Goal: Task Accomplishment & Management: Manage account settings

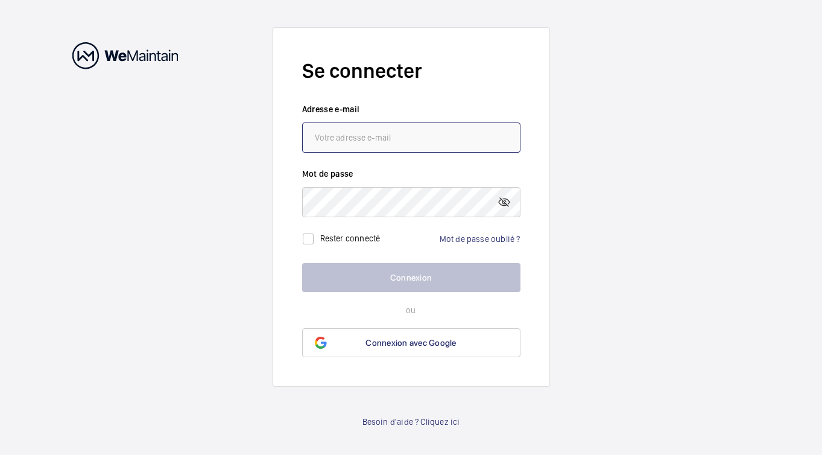
click at [340, 137] on input "email" at bounding box center [411, 137] width 218 height 30
type input "[EMAIL_ADDRESS][DOMAIN_NAME]"
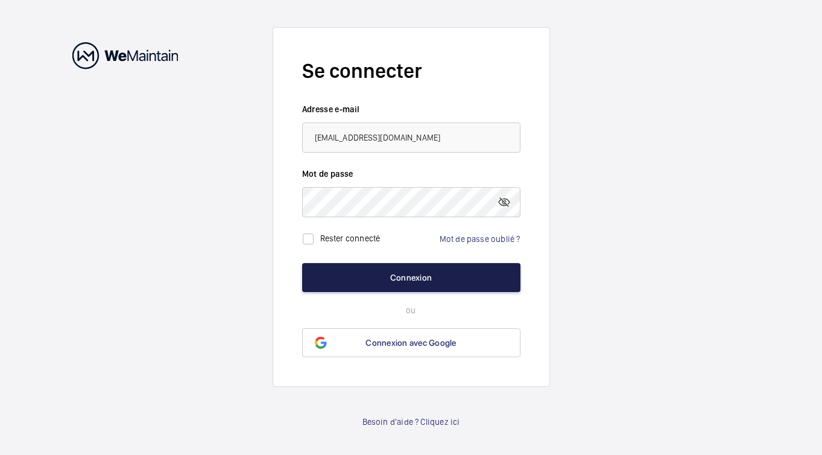
click at [404, 276] on button "Connexion" at bounding box center [411, 277] width 218 height 29
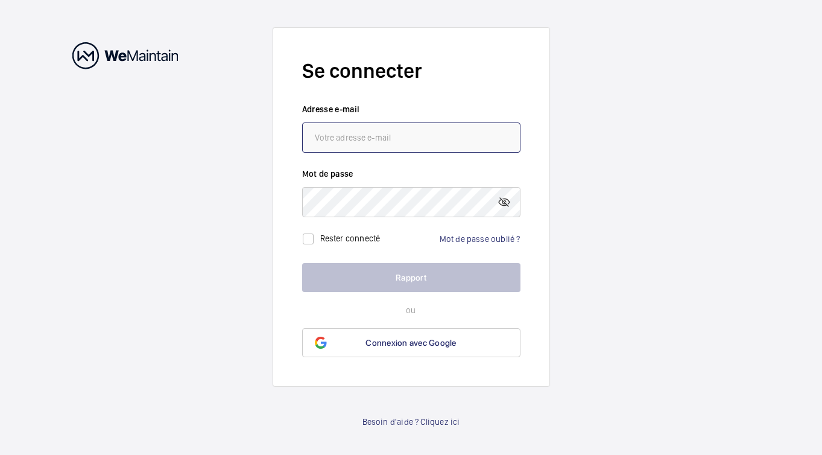
click at [396, 134] on input "email" at bounding box center [411, 137] width 218 height 30
click at [370, 140] on input "email" at bounding box center [411, 137] width 218 height 30
type input "y"
type input "[EMAIL_ADDRESS][DOMAIN_NAME]"
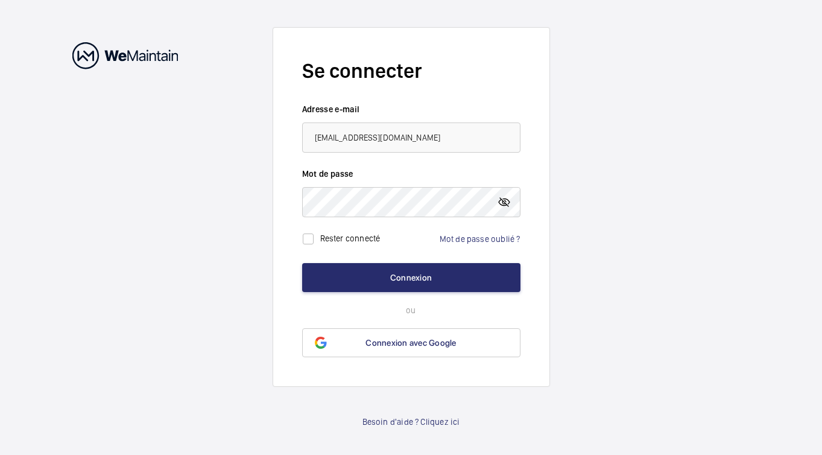
click at [508, 198] on mat-icon at bounding box center [504, 202] width 14 height 14
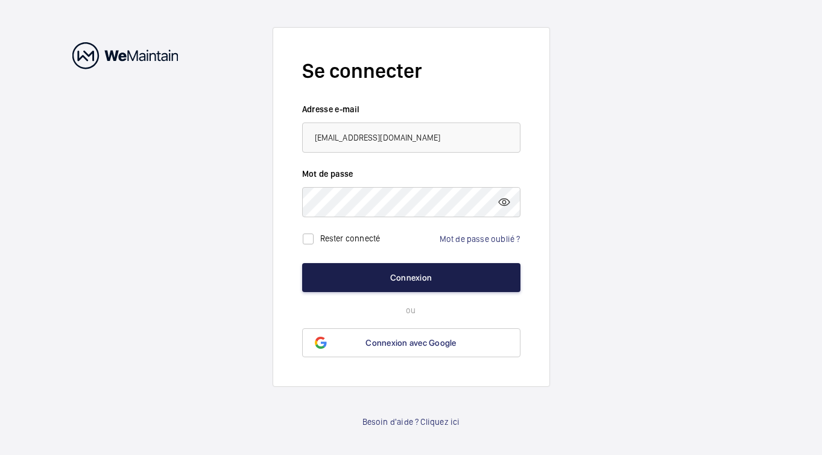
click at [405, 278] on button "Connexion" at bounding box center [411, 277] width 218 height 29
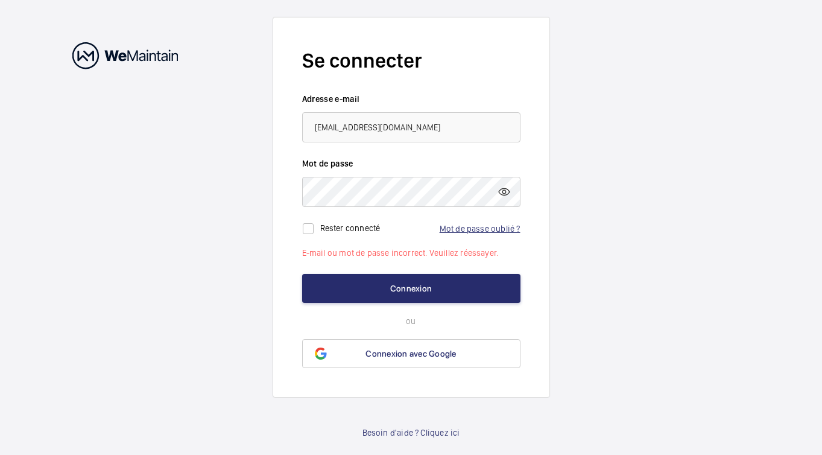
click at [463, 230] on link "Mot de passe oublié ?" at bounding box center [480, 229] width 81 height 10
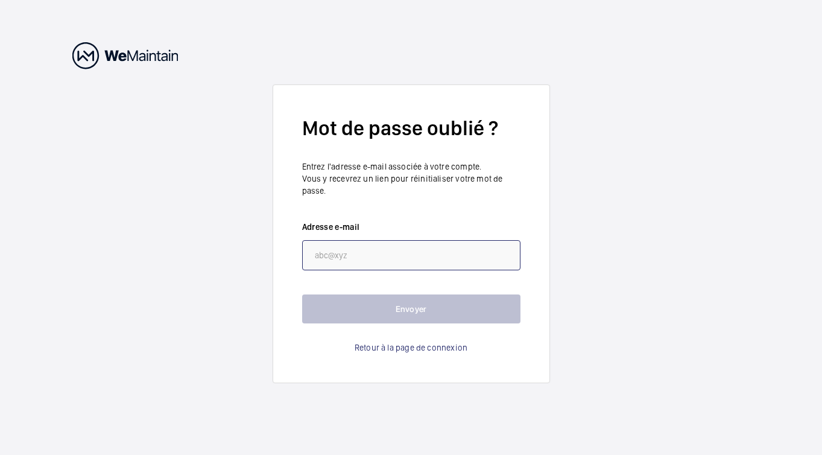
click at [360, 258] on input "email" at bounding box center [411, 255] width 218 height 30
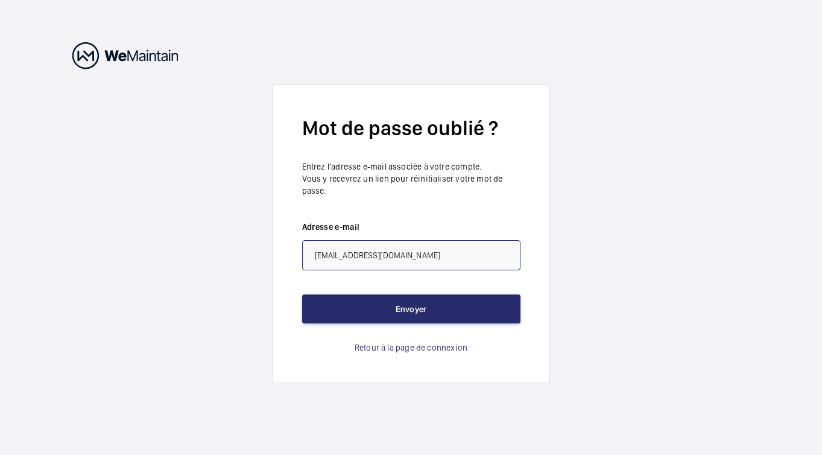
type input "maintenance@deskopolitan.com"
click at [302, 294] on button "Envoyer" at bounding box center [411, 308] width 218 height 29
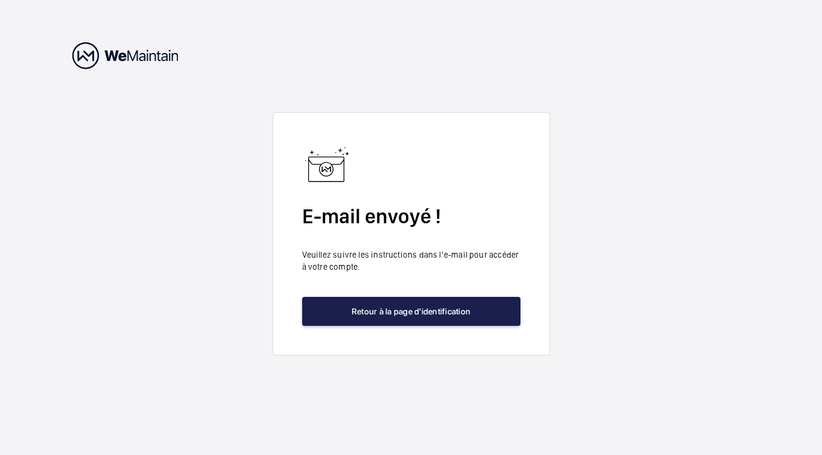
click at [448, 313] on button "Retour à la page d'identification" at bounding box center [411, 311] width 218 height 29
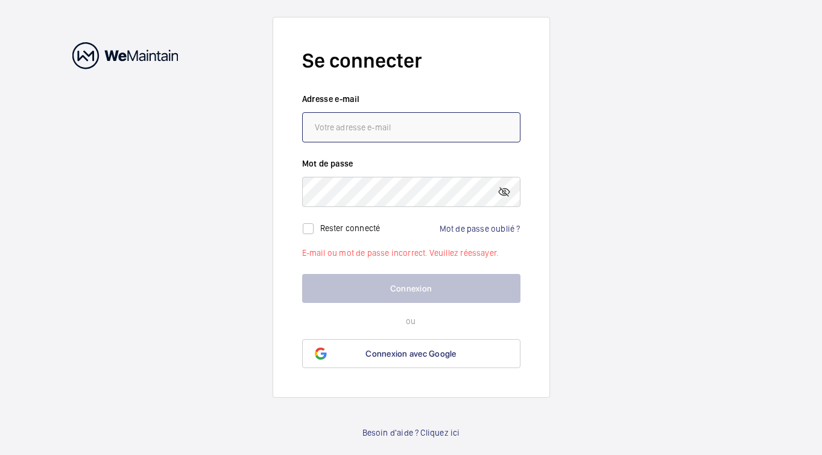
click at [347, 130] on input "email" at bounding box center [411, 127] width 218 height 30
type input "[EMAIL_ADDRESS][DOMAIN_NAME]"
click at [475, 230] on link "Mot de passe oublié ?" at bounding box center [480, 229] width 81 height 10
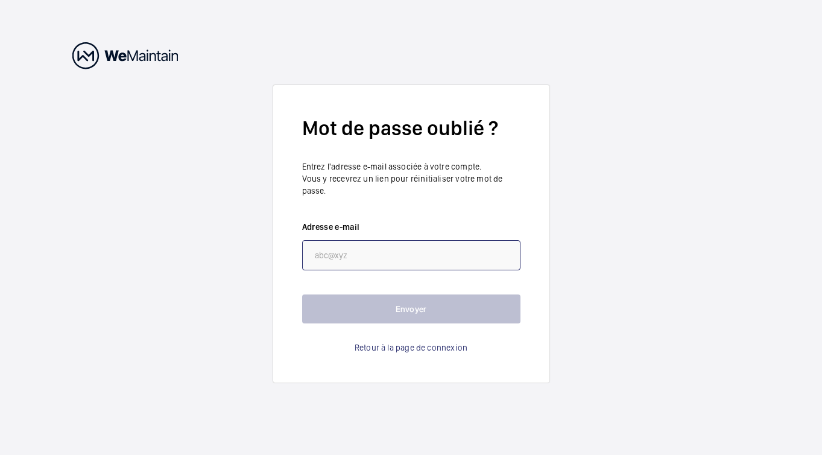
click at [379, 262] on input "email" at bounding box center [411, 255] width 218 height 30
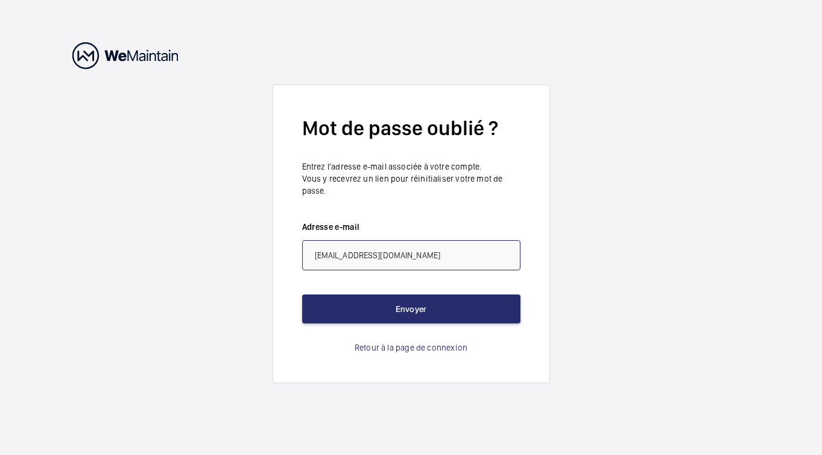
type input "[EMAIL_ADDRESS][DOMAIN_NAME]"
click at [302, 294] on button "Envoyer" at bounding box center [411, 308] width 218 height 29
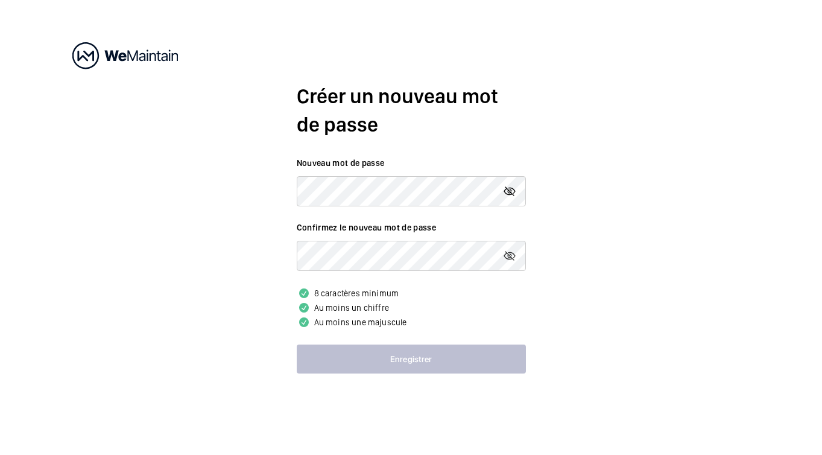
click at [512, 191] on mat-icon at bounding box center [510, 191] width 14 height 14
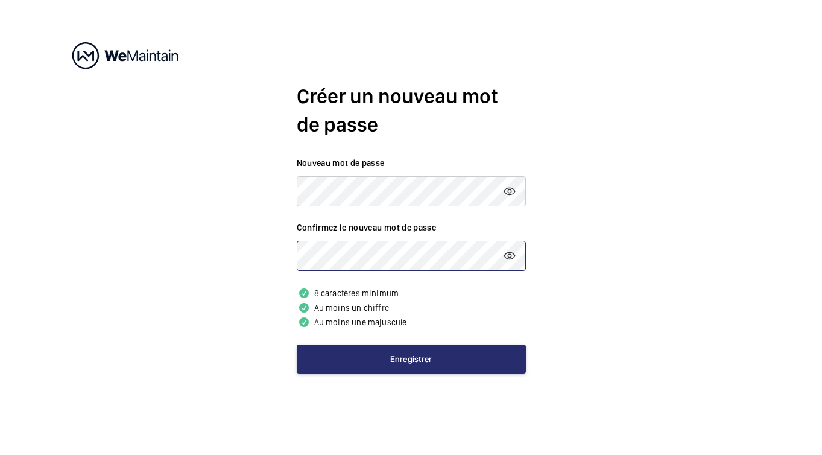
click at [275, 255] on div "Créer un nouveau mot de passe Nouveau mot de passe Confirmez le nouveau mot de …" at bounding box center [411, 227] width 822 height 455
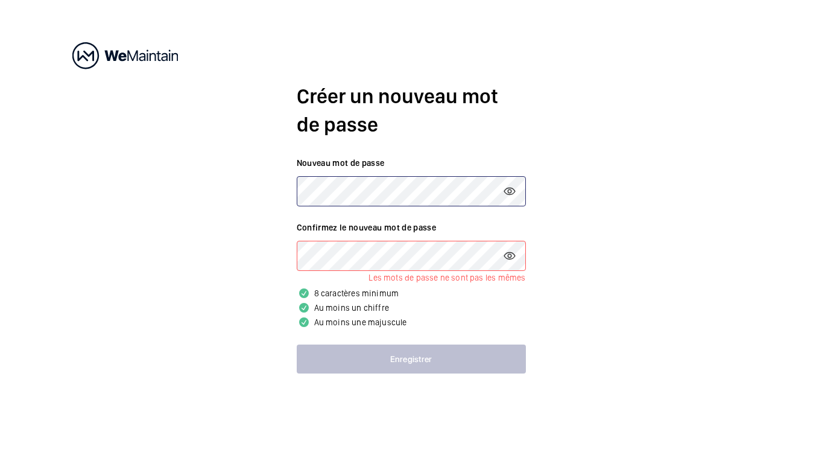
click at [256, 187] on div "Créer un nouveau mot de passe Nouveau mot de passe Confirmez le nouveau mot de …" at bounding box center [411, 227] width 822 height 455
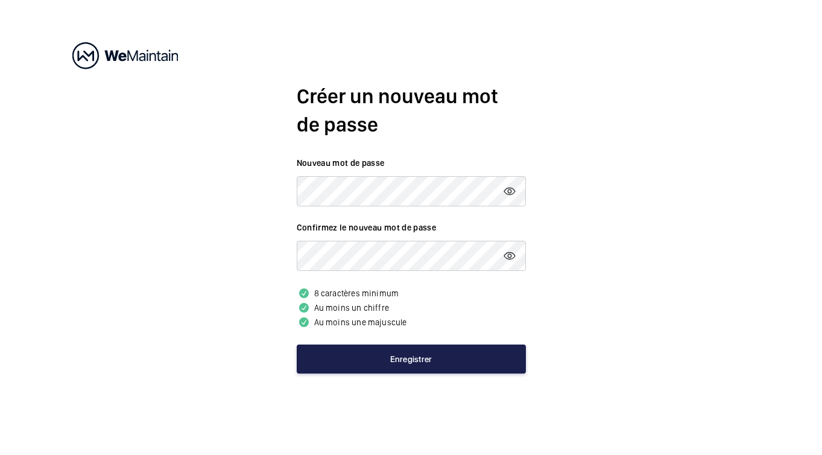
click at [413, 361] on button "Enregistrer" at bounding box center [411, 358] width 229 height 29
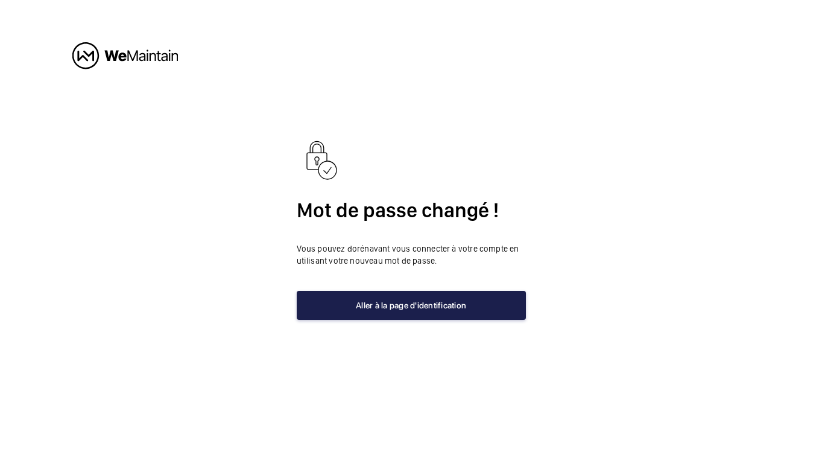
click at [401, 311] on button "Aller à la page d'identification" at bounding box center [411, 305] width 229 height 29
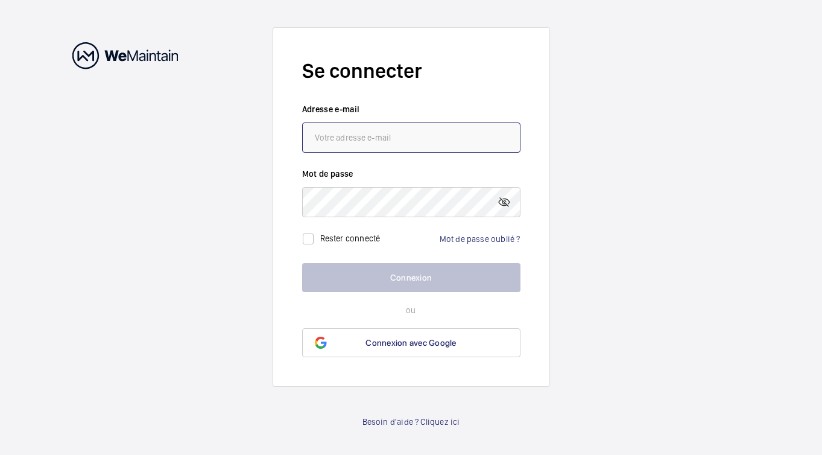
click at [373, 142] on input "email" at bounding box center [411, 137] width 218 height 30
type input "[EMAIL_ADDRESS][DOMAIN_NAME]"
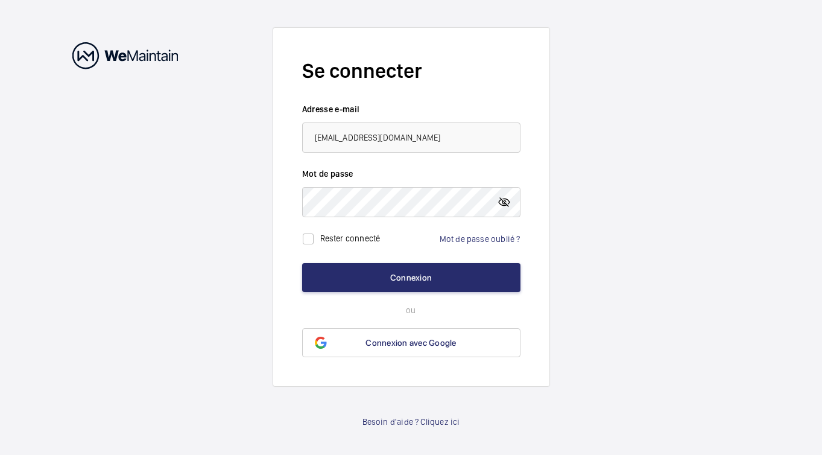
click at [507, 201] on mat-icon at bounding box center [504, 202] width 14 height 14
click at [303, 239] on input "checkbox" at bounding box center [308, 239] width 24 height 24
checkbox input "true"
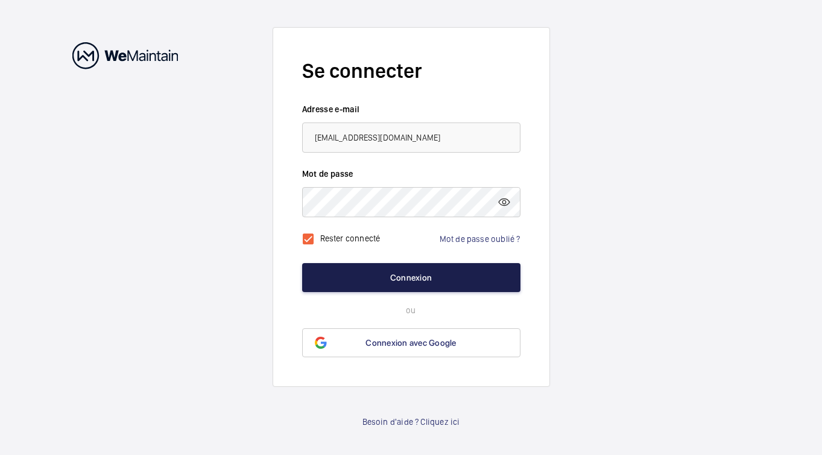
click at [413, 272] on button "Connexion" at bounding box center [411, 277] width 218 height 29
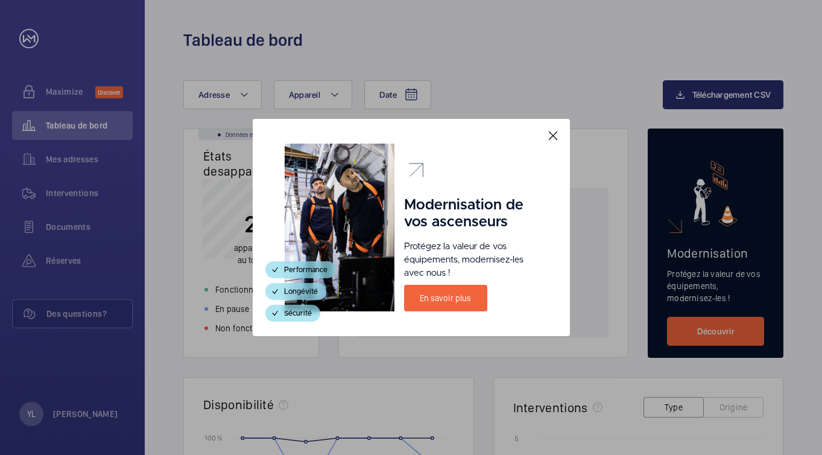
click at [553, 135] on mat-icon at bounding box center [553, 135] width 14 height 14
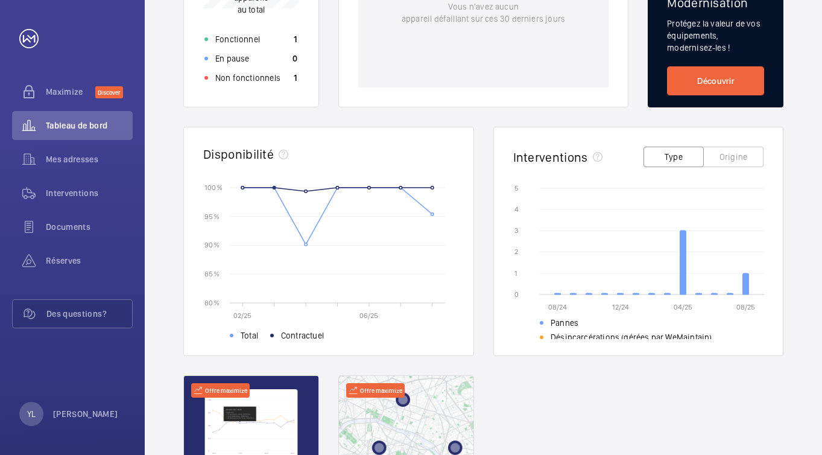
scroll to position [239, 0]
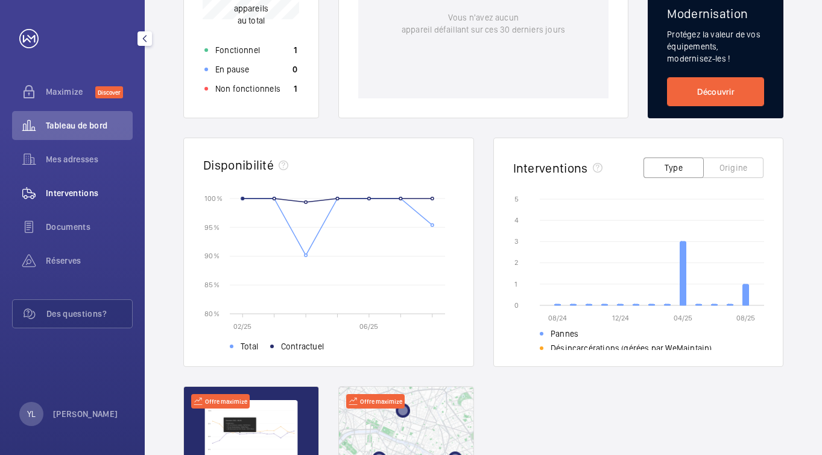
click at [88, 197] on span "Interventions" at bounding box center [89, 193] width 87 height 12
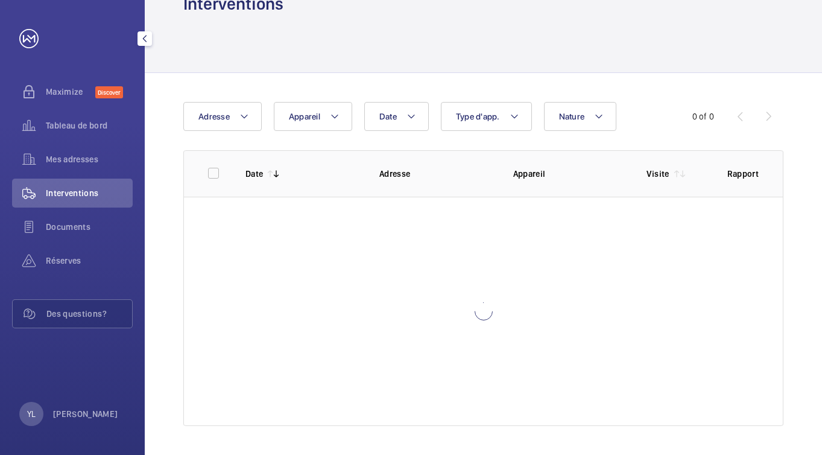
scroll to position [36, 0]
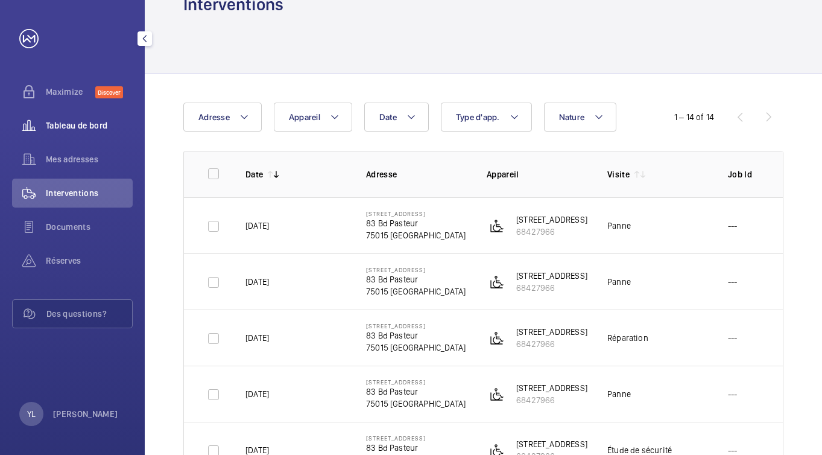
click at [71, 125] on span "Tableau de bord" at bounding box center [89, 125] width 87 height 12
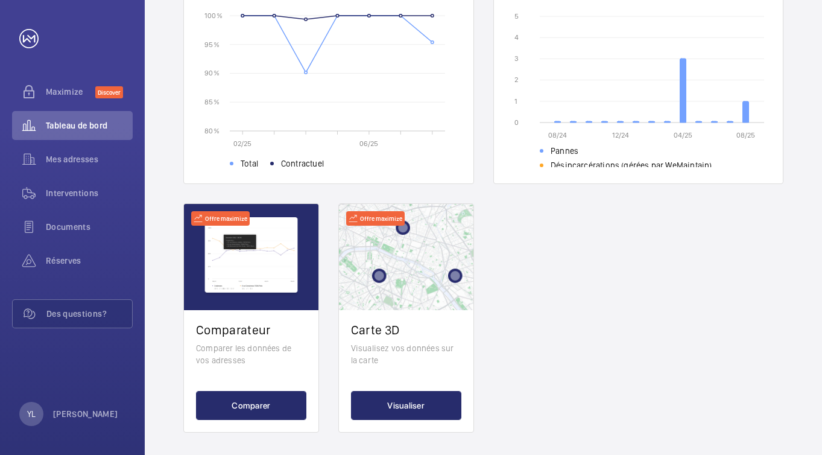
scroll to position [429, 0]
